Goal: Task Accomplishment & Management: Complete application form

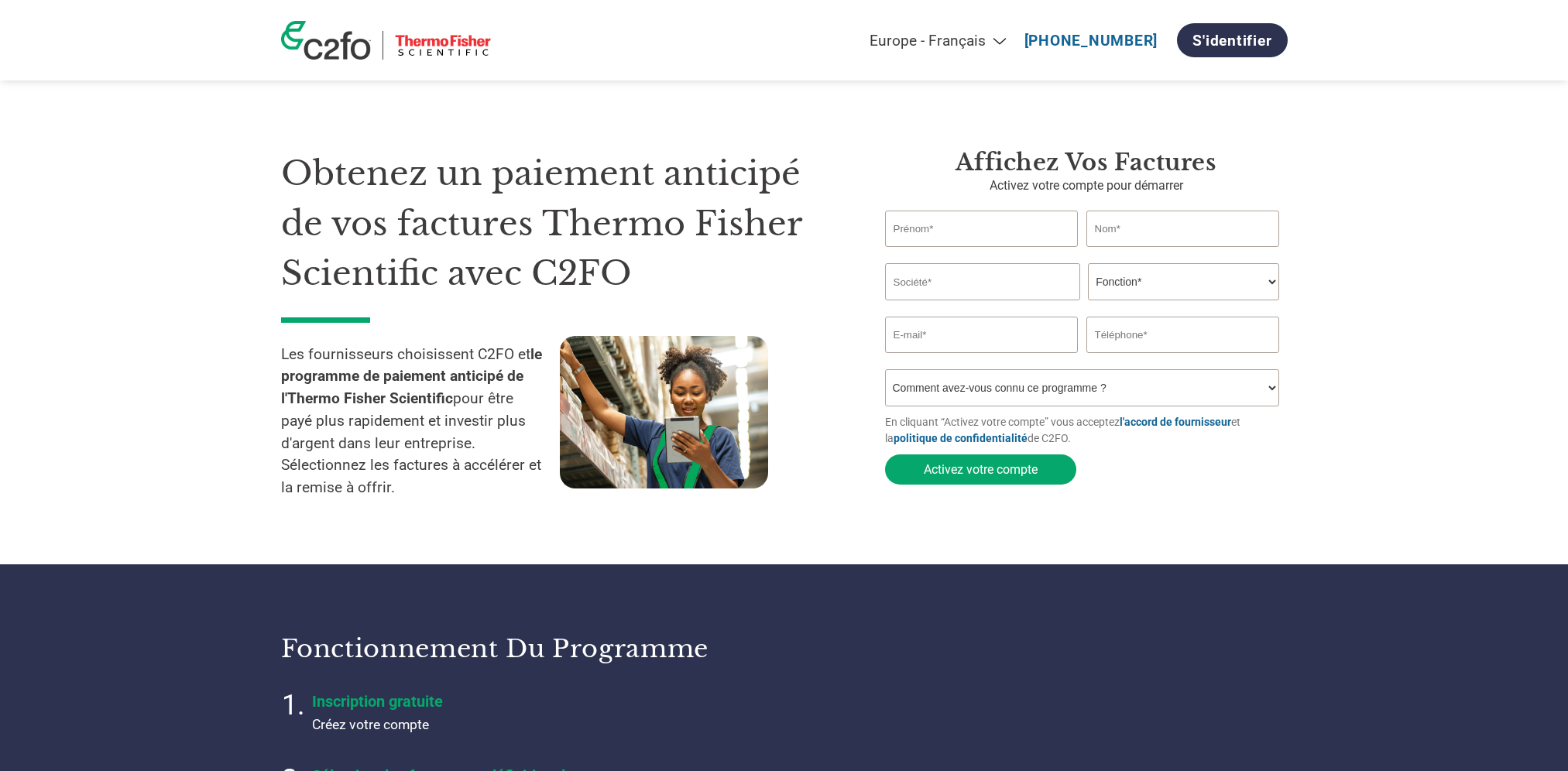
select select "fr-FR"
click at [907, 74] on div "Americas - English Américas - Español [GEOGRAPHIC_DATA] - Português [GEOGRAPHIC…" at bounding box center [784, 40] width 1029 height 80
click at [929, 227] on input "text" at bounding box center [981, 228] width 194 height 36
click at [1344, 290] on section "Obtenez un paiement anticipé de vos factures Thermo Fisher Scientific avec C2FO…" at bounding box center [784, 313] width 1568 height 503
click at [1001, 281] on input "text" at bounding box center [981, 282] width 195 height 37
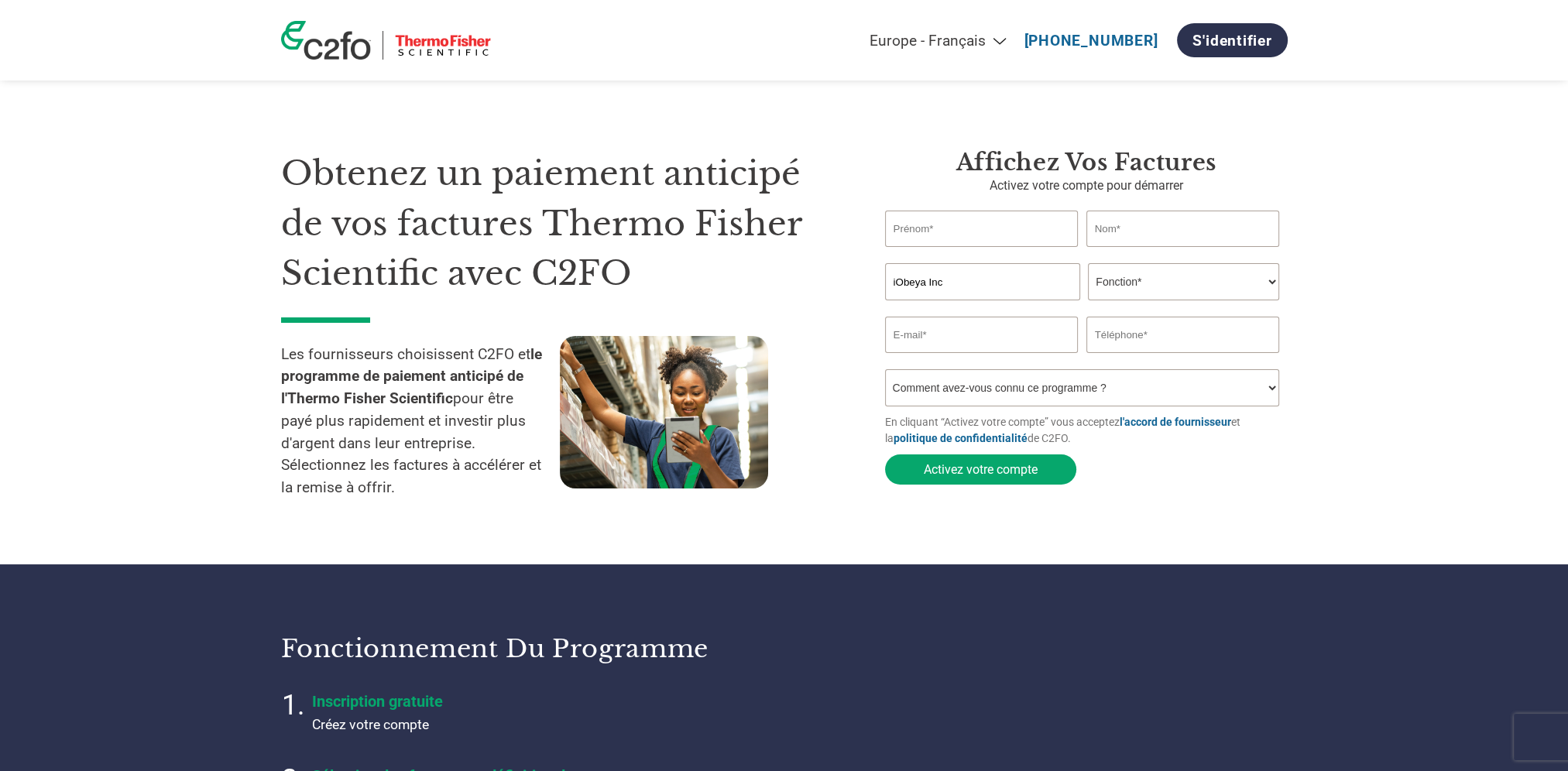
type input "iObeya Inc"
click at [1000, 228] on input "text" at bounding box center [981, 228] width 194 height 36
type input "DALOZ"
type input "[PERSON_NAME]"
type input "[EMAIL_ADDRESS][DOMAIN_NAME]"
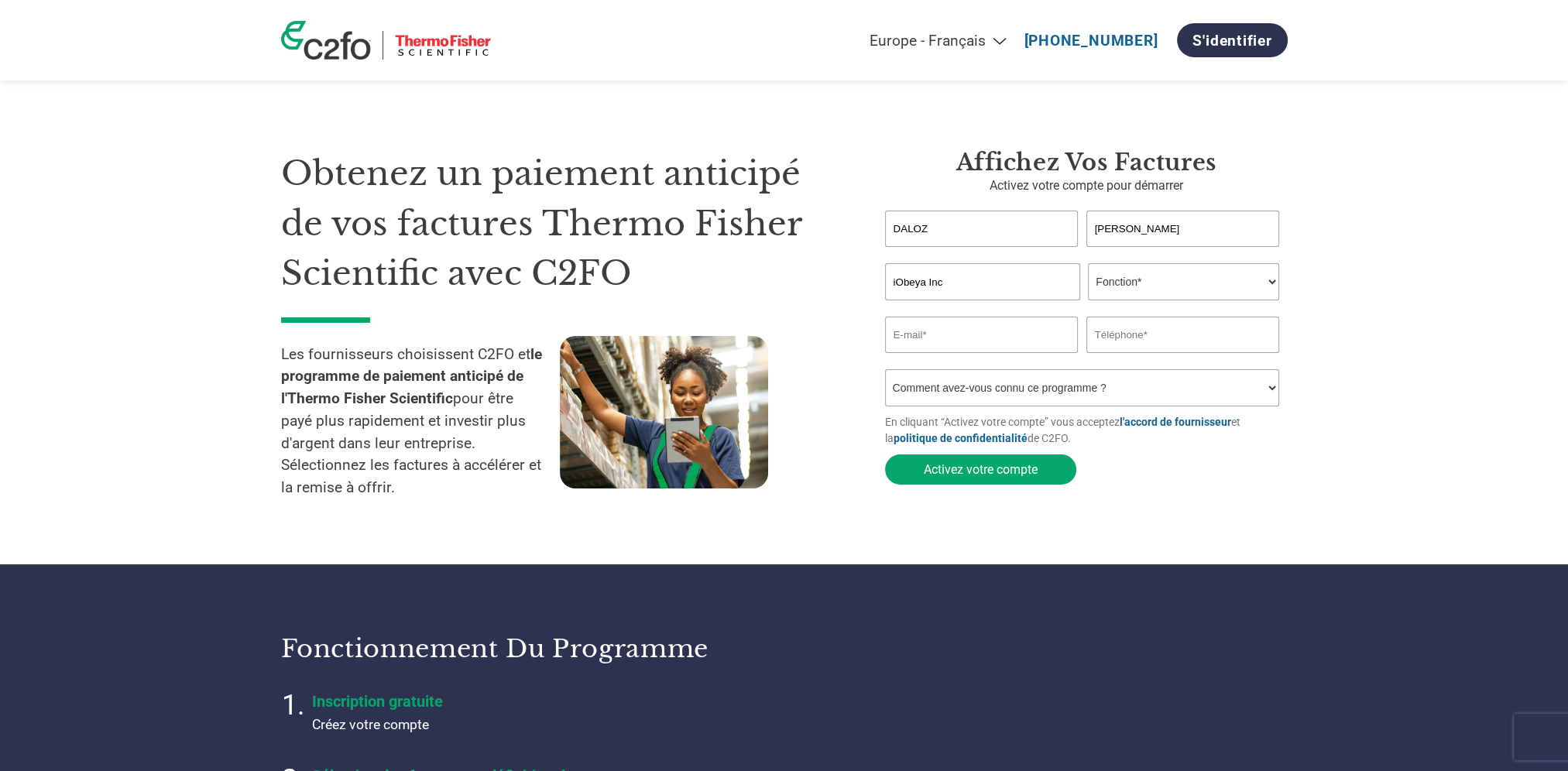
type input "0160137730"
click at [1181, 279] on select "Fonction* Directeur administratif et financier Responsable crédit Contrôleur de…" at bounding box center [1183, 282] width 191 height 37
click at [1088, 265] on select "Fonction* Directeur administratif et financier Responsable crédit Contrôleur de…" at bounding box center [1183, 282] width 191 height 37
click at [1176, 279] on select "Fonction* Directeur administratif et financier Responsable crédit Contrôleur de…" at bounding box center [1183, 282] width 191 height 37
select select "OTHER"
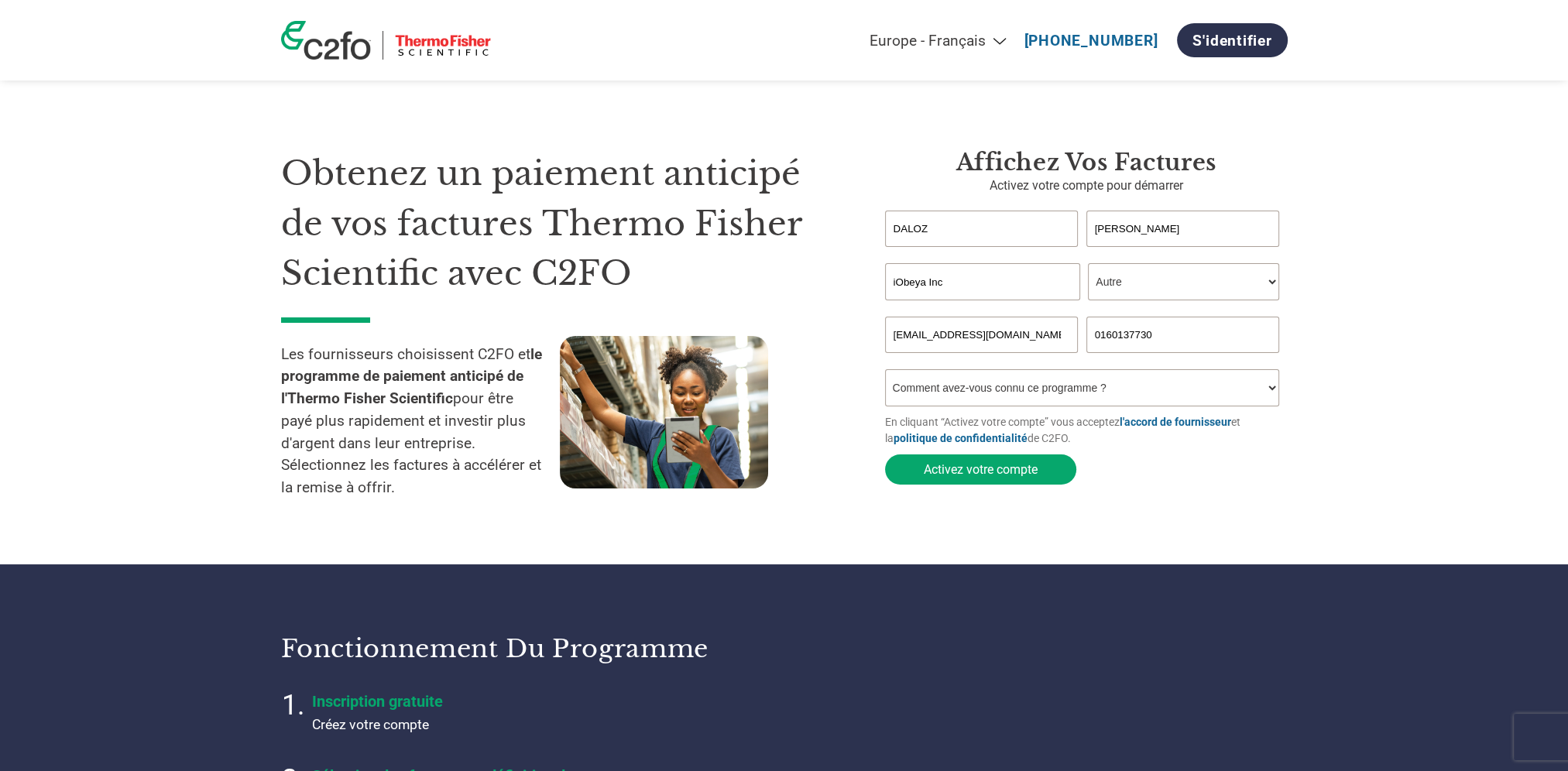
click at [1088, 265] on select "Fonction* Directeur administratif et financier Responsable crédit Contrôleur de…" at bounding box center [1183, 282] width 191 height 37
click at [1148, 282] on select "Fonction* Directeur administratif et financier Responsable crédit Contrôleur de…" at bounding box center [1183, 282] width 191 height 37
drag, startPoint x: 1403, startPoint y: 285, endPoint x: 1307, endPoint y: 310, distance: 99.2
click at [1403, 285] on section "Obtenez un paiement anticipé de vos factures Thermo Fisher Scientific avec C2FO…" at bounding box center [784, 313] width 1568 height 503
click at [1087, 387] on select "Comment avez-vous connu ce programme ? Par courrier Par e-mail Sur les réseaux …" at bounding box center [1081, 388] width 395 height 37
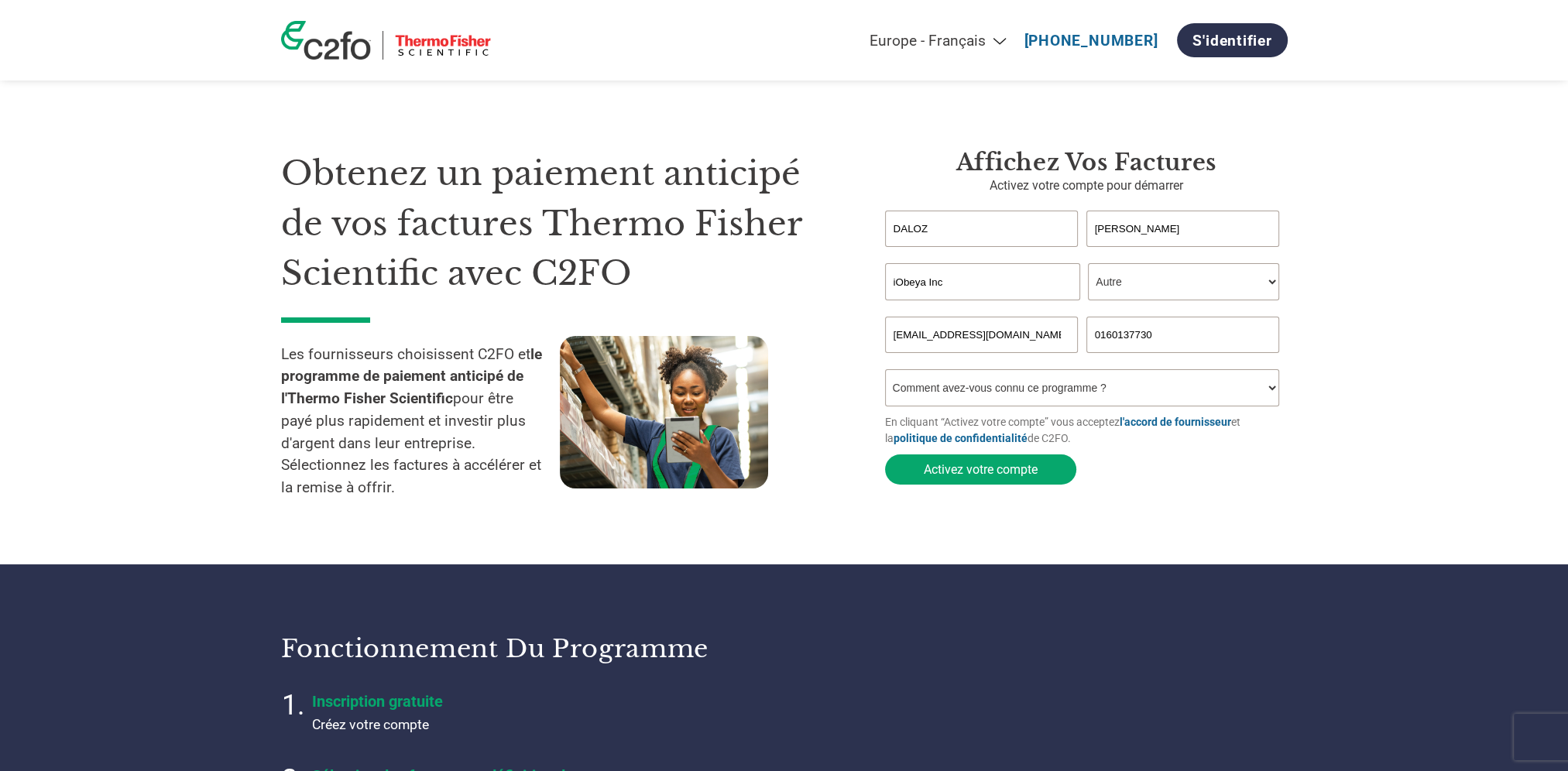
select select "Email"
click at [884, 372] on select "Comment avez-vous connu ce programme ? Par courrier Par e-mail Sur les réseaux …" at bounding box center [1081, 388] width 395 height 37
click at [955, 484] on button "Activez votre compte" at bounding box center [979, 469] width 191 height 30
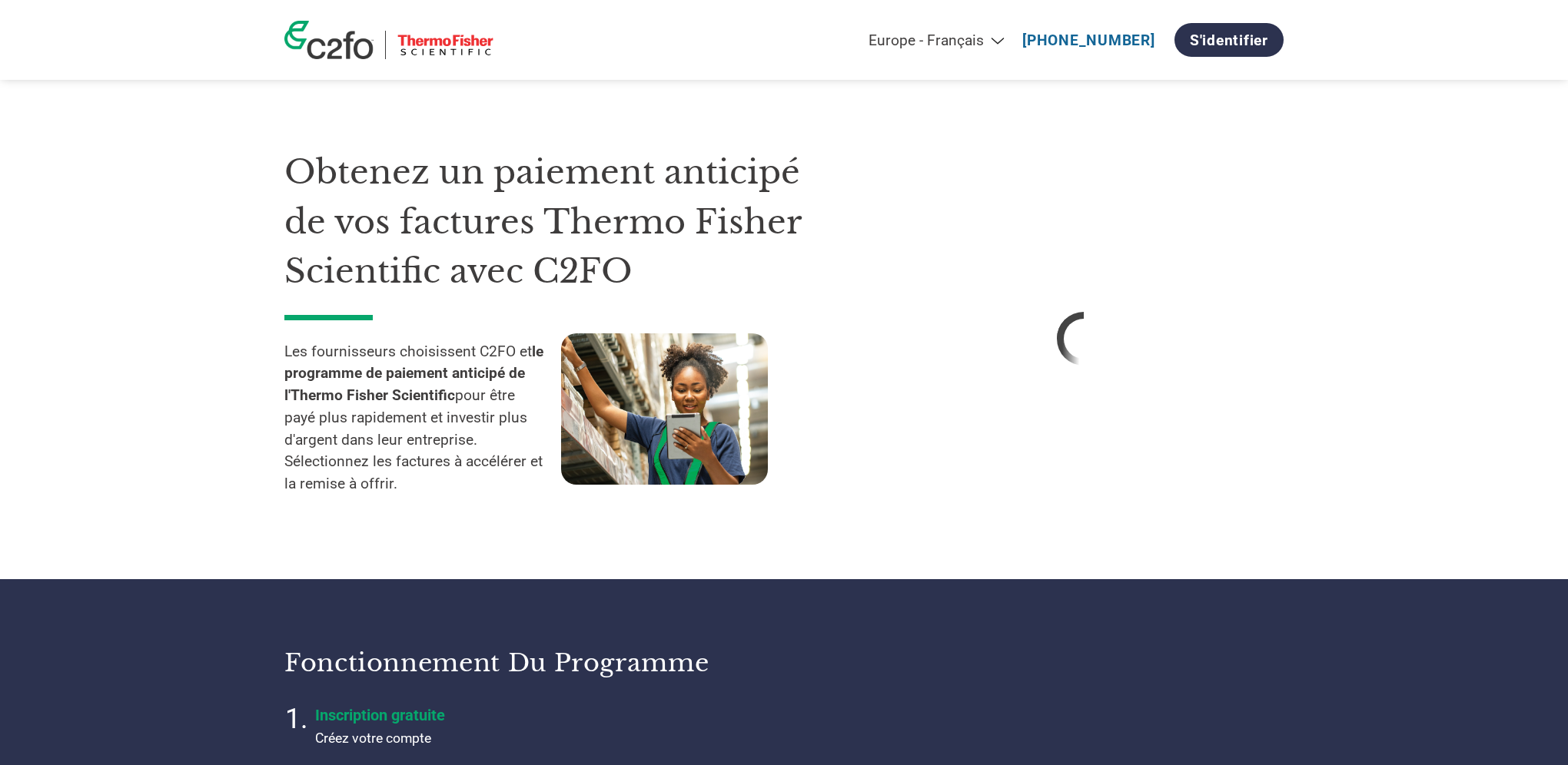
select select "fr-FR"
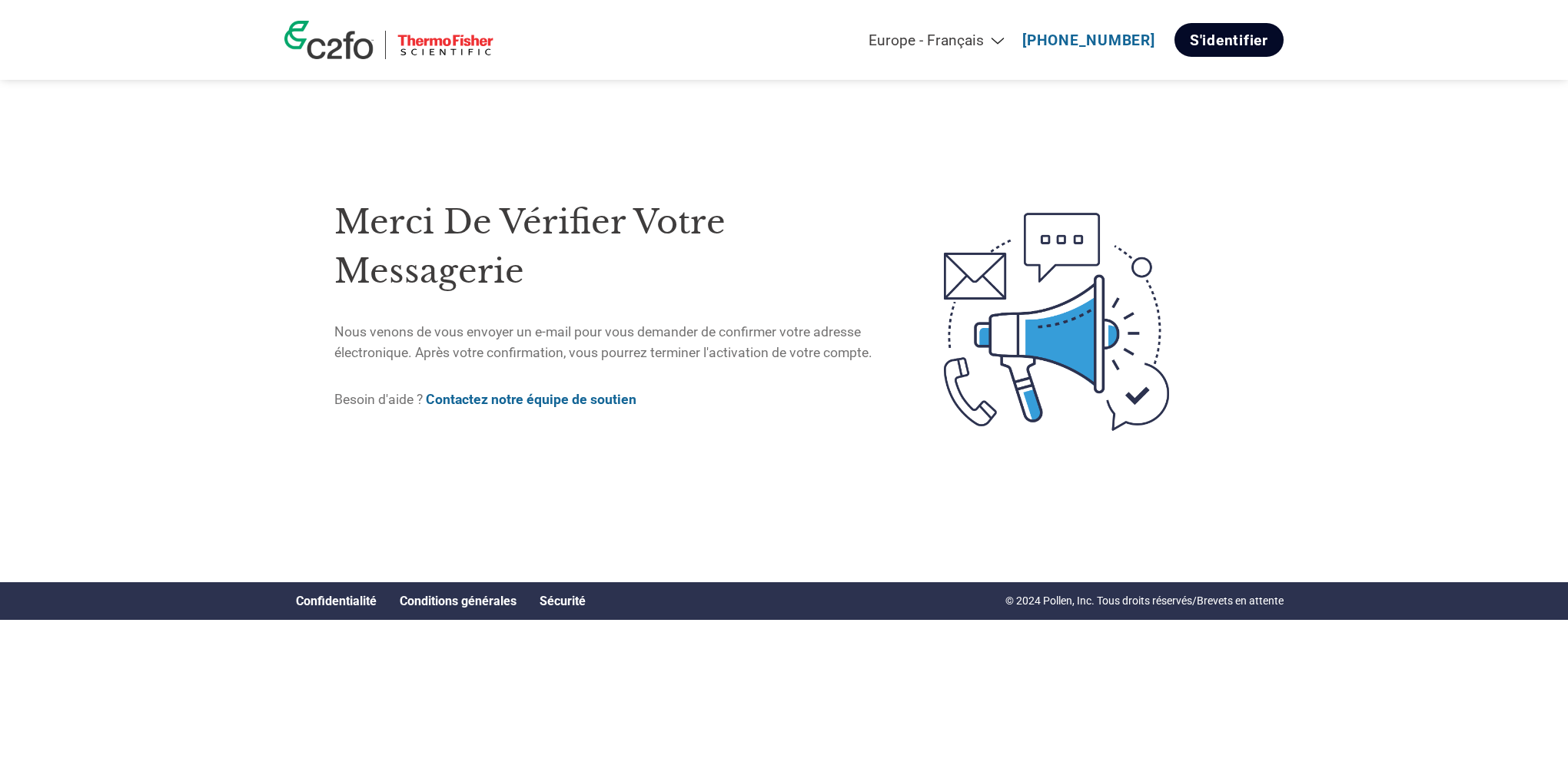
click at [1248, 46] on link "S'identifier" at bounding box center [1229, 40] width 109 height 34
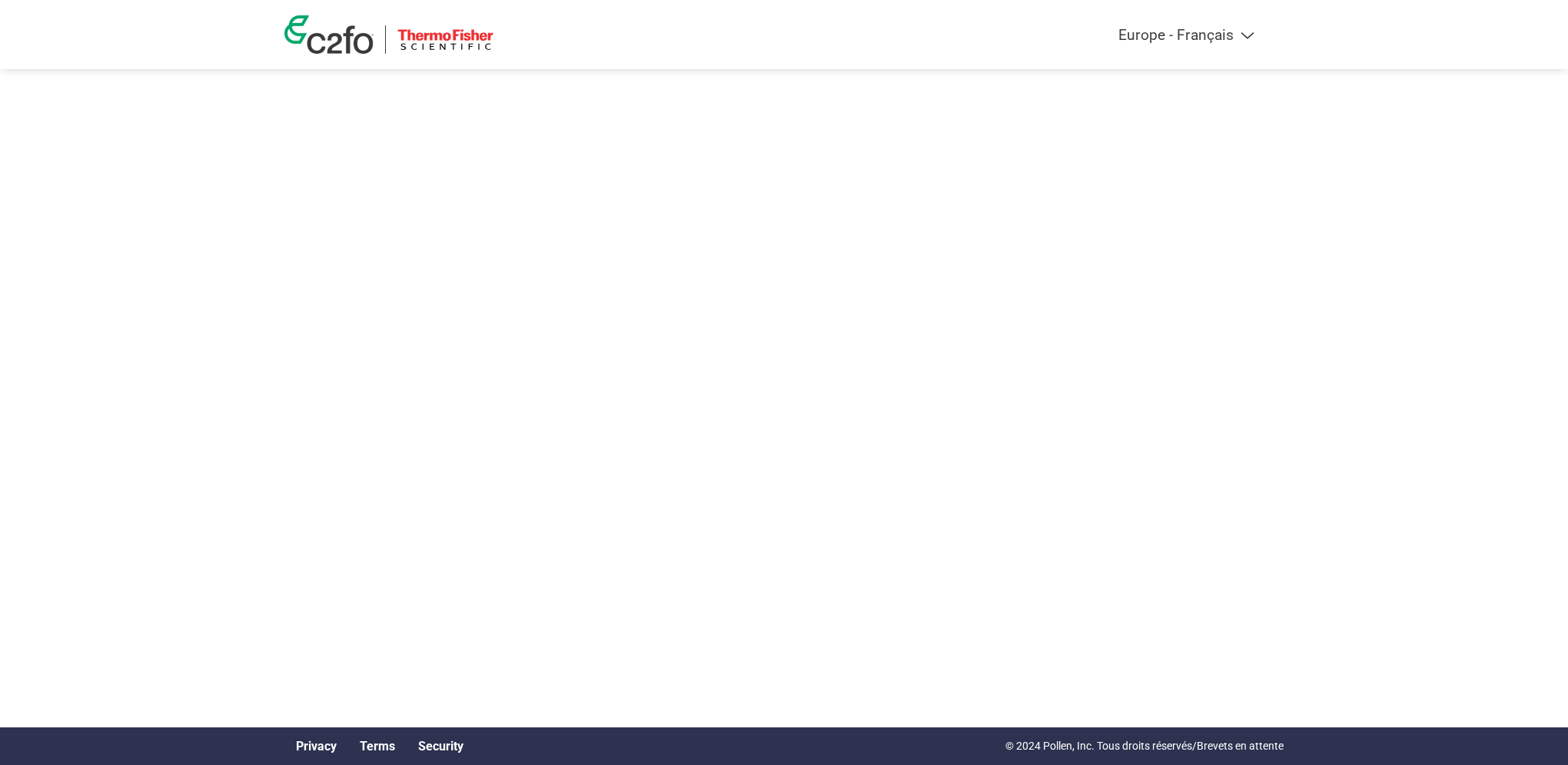
select select "fr-FR"
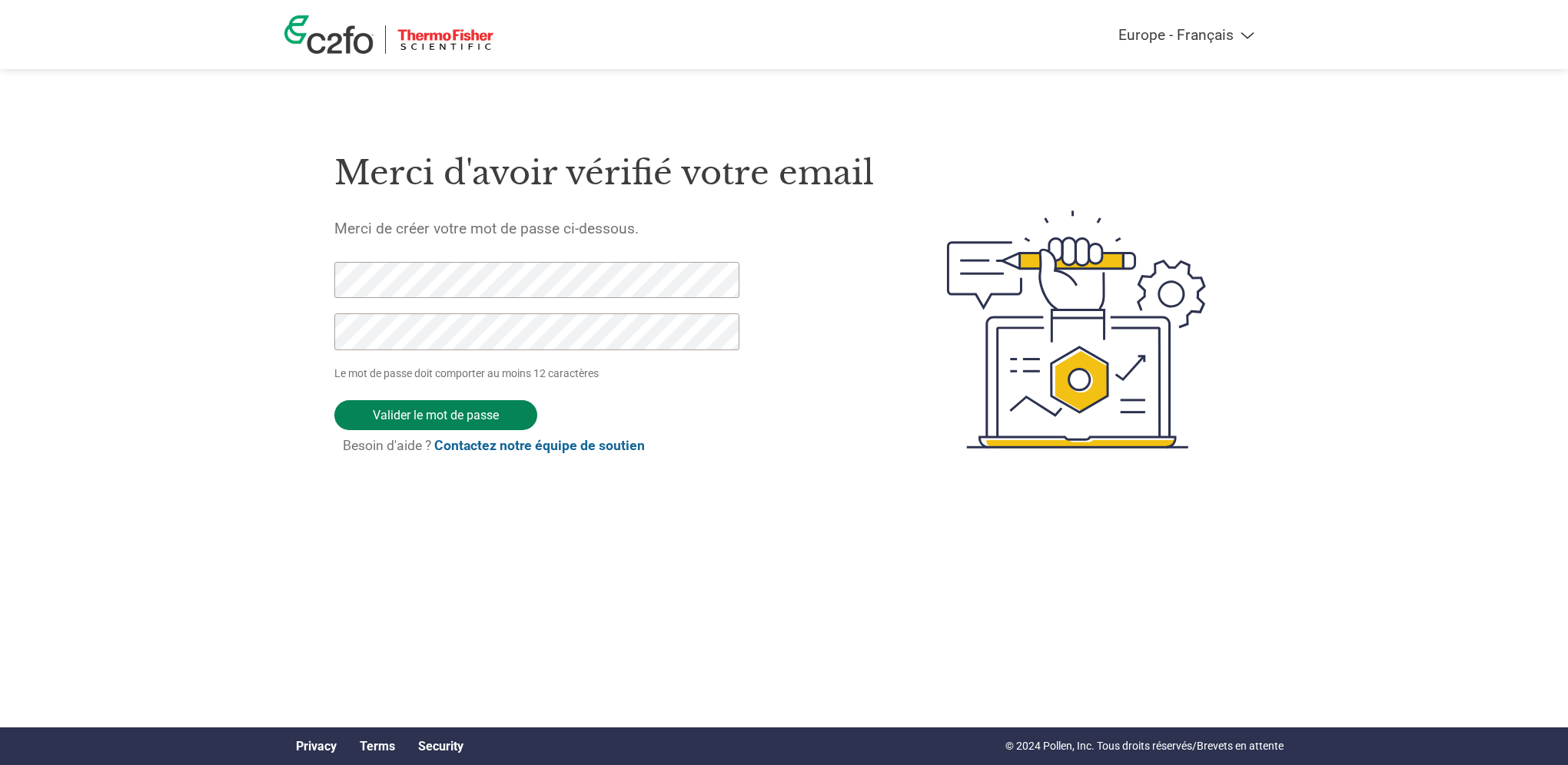
click at [426, 418] on input "Valider le mot de passe" at bounding box center [436, 415] width 203 height 30
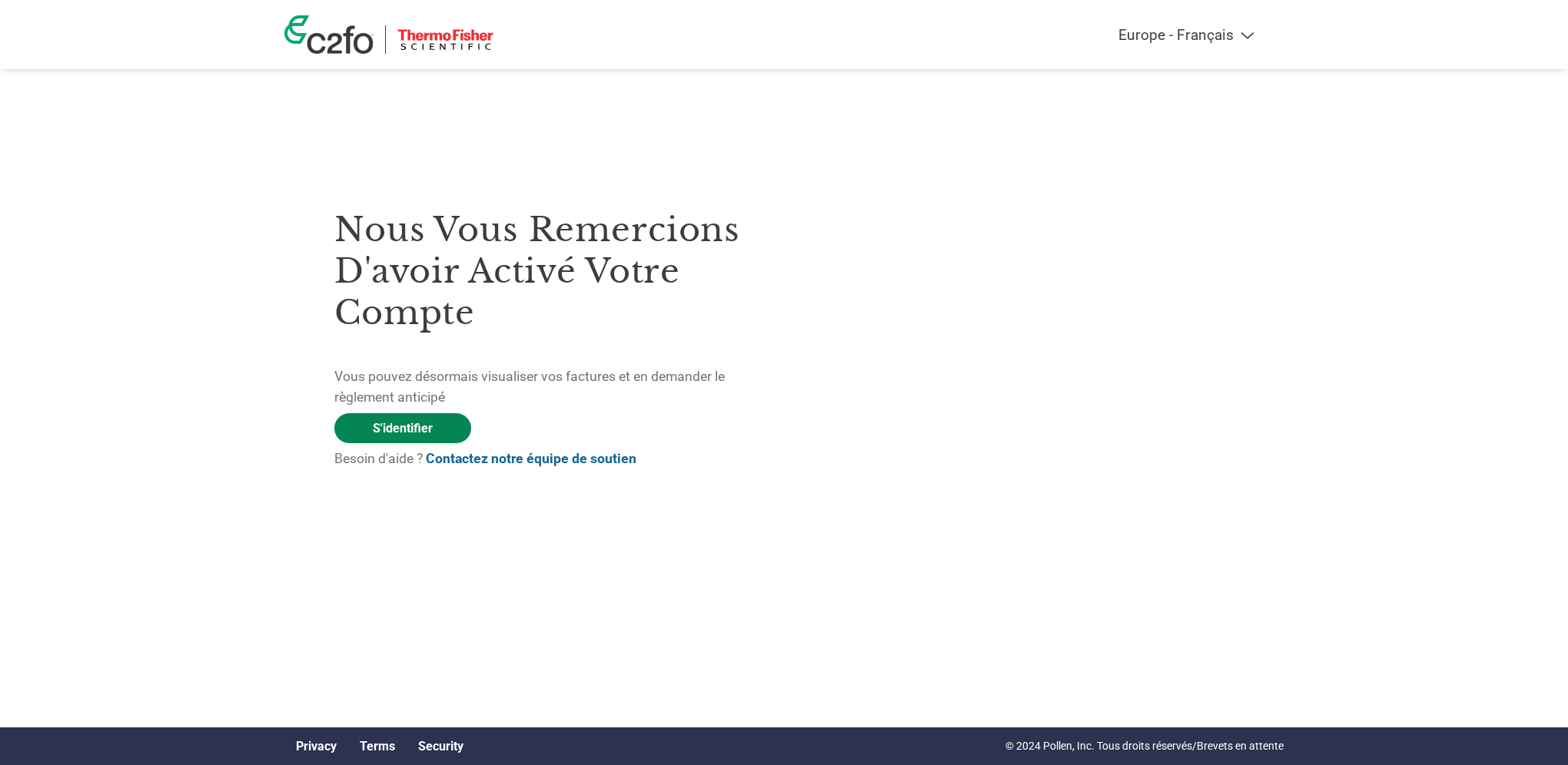
click at [387, 427] on link "S'identifier" at bounding box center [402, 428] width 137 height 30
